Goal: Navigation & Orientation: Find specific page/section

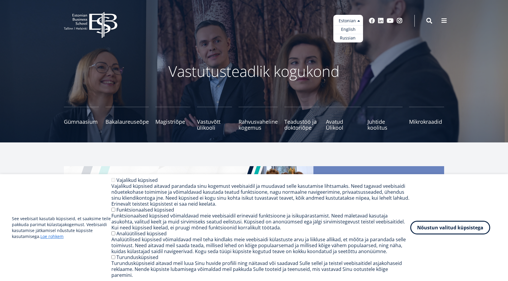
click at [358, 22] on ul "Estonian English Russian" at bounding box center [348, 29] width 30 height 28
click at [353, 29] on link "English" at bounding box center [348, 29] width 30 height 9
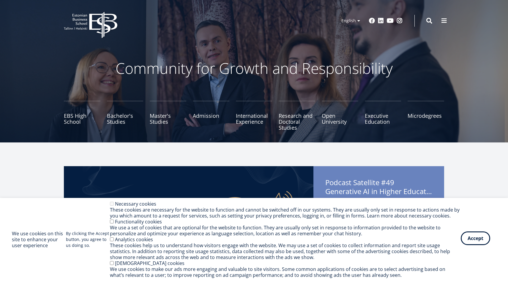
click at [478, 240] on button "Accept" at bounding box center [474, 239] width 29 height 14
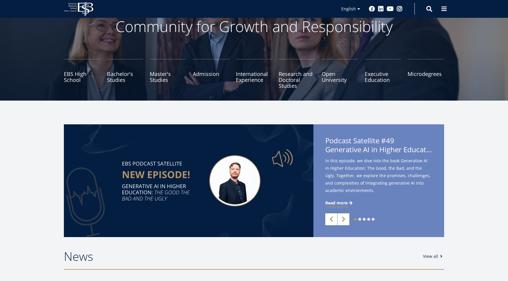
scroll to position [41, 0]
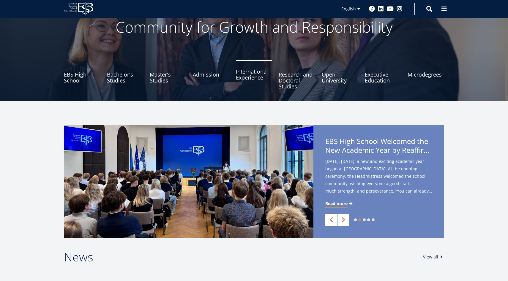
click at [256, 77] on link "International Experience" at bounding box center [254, 75] width 37 height 30
